Goal: Check status: Check status

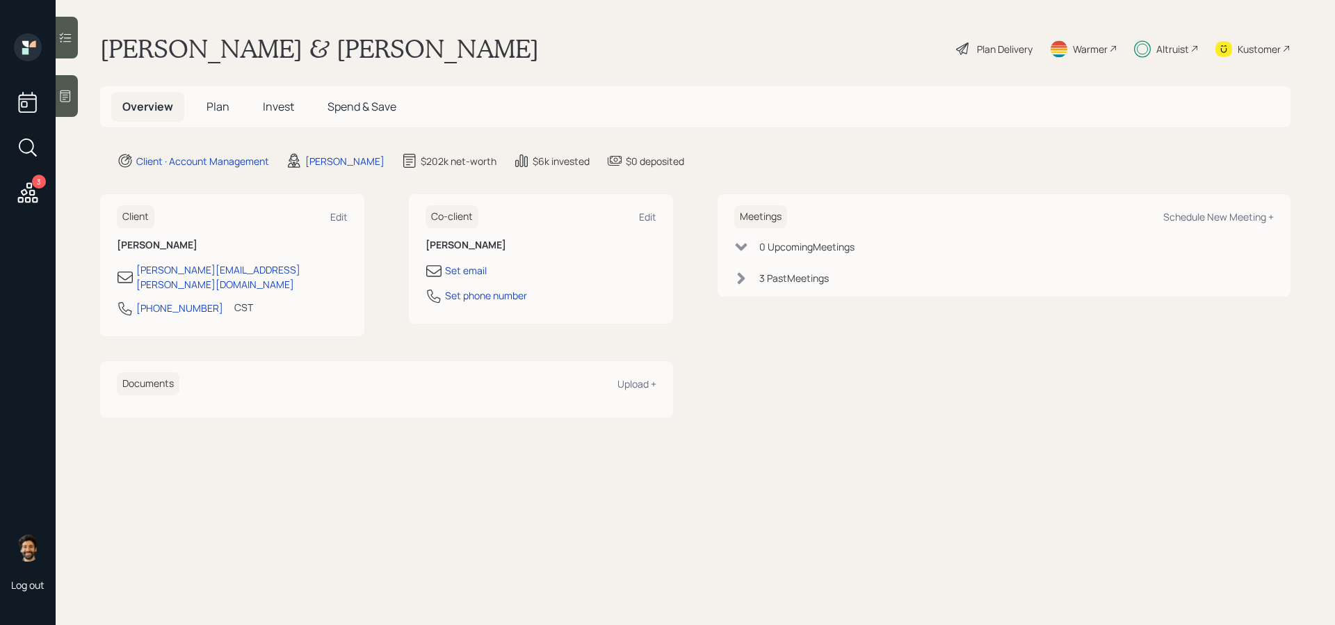
click at [271, 105] on span "Invest" at bounding box center [278, 106] width 31 height 15
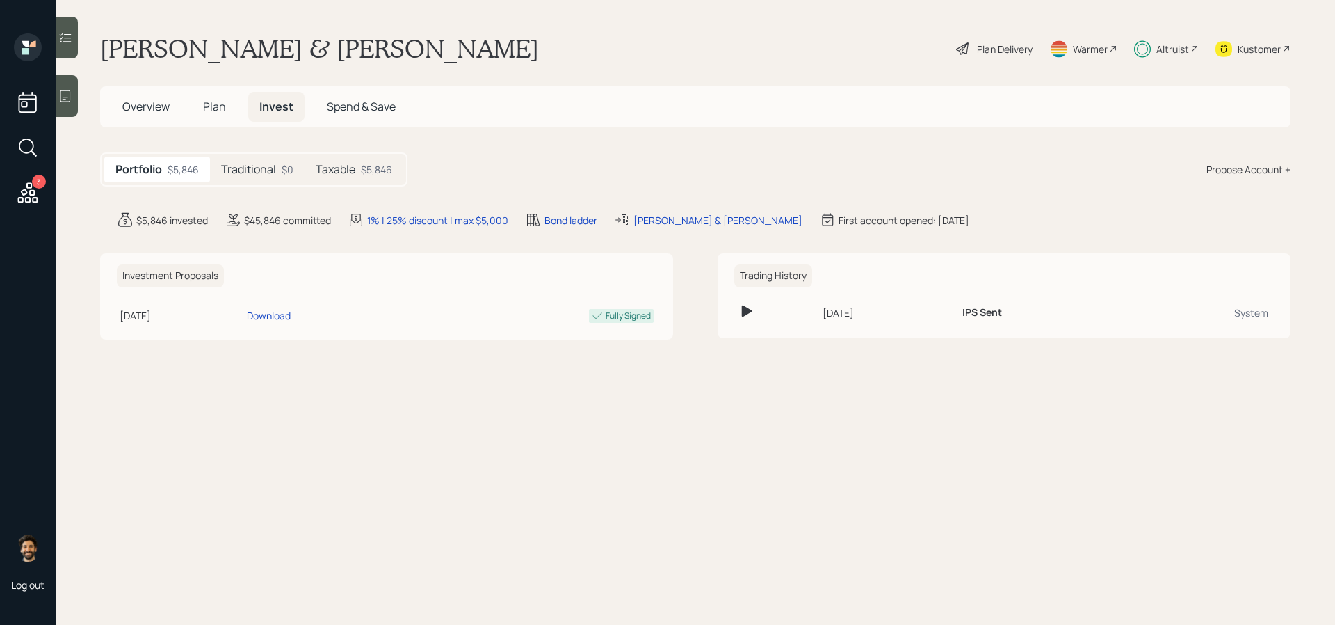
click at [357, 172] on div "Taxable $5,846" at bounding box center [354, 169] width 99 height 26
